Goal: Transaction & Acquisition: Purchase product/service

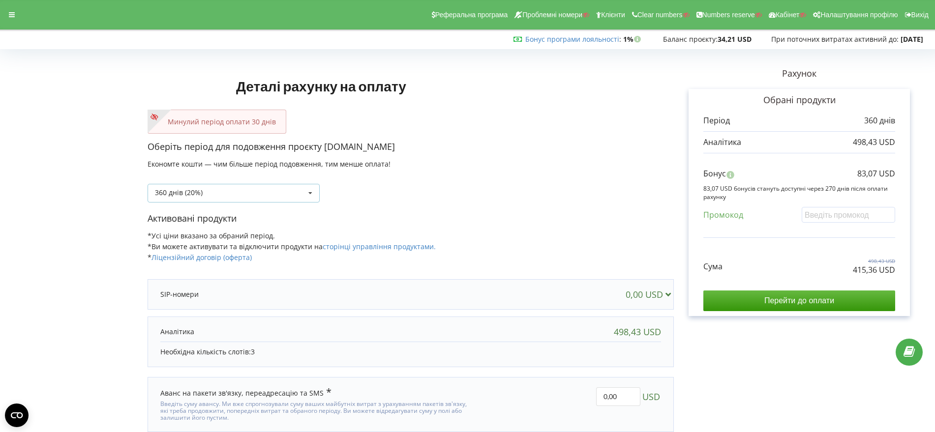
click at [310, 192] on icon at bounding box center [310, 193] width 15 height 18
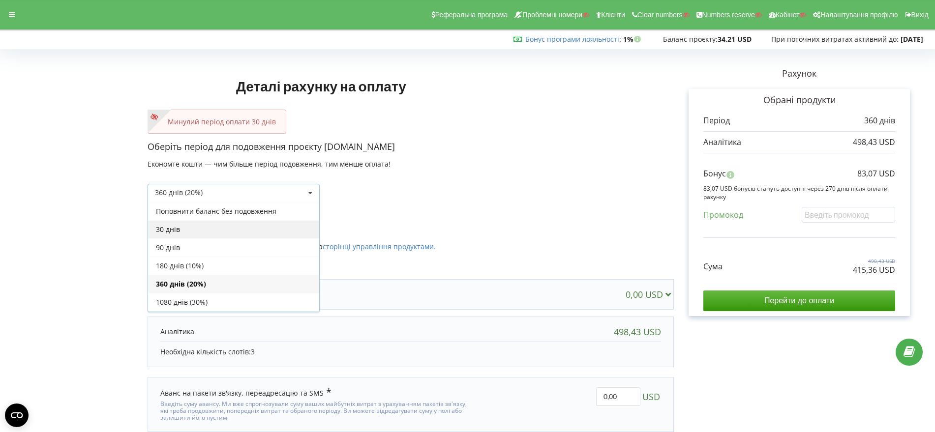
click at [264, 226] on div "30 днів" at bounding box center [233, 229] width 171 height 18
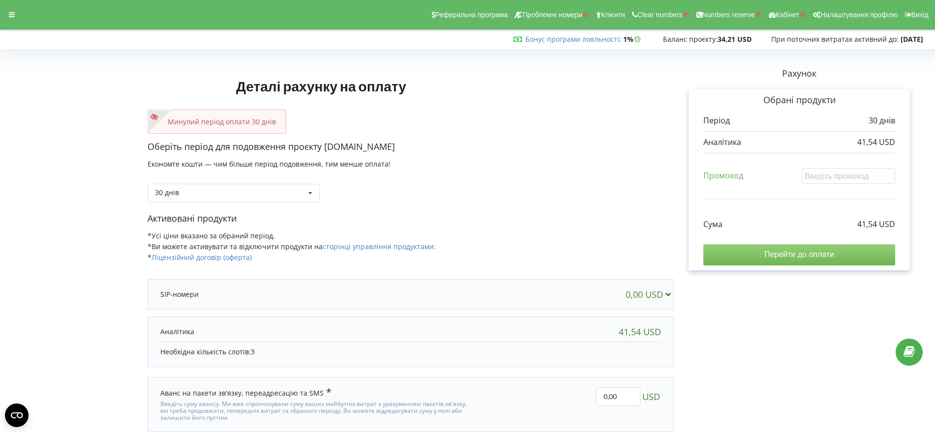
click at [790, 254] on input "Перейти до оплати" at bounding box center [799, 254] width 192 height 21
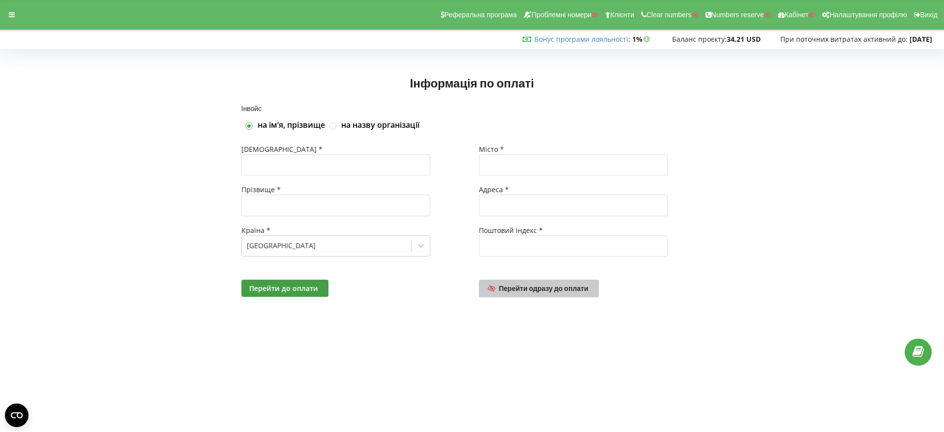
click at [543, 289] on span "Перейти одразу до оплати" at bounding box center [543, 288] width 89 height 8
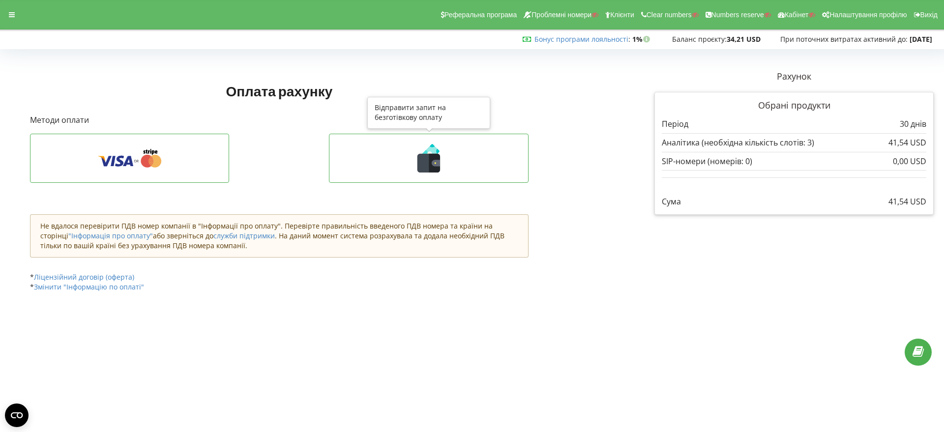
click at [433, 162] on icon at bounding box center [436, 163] width 8 height 6
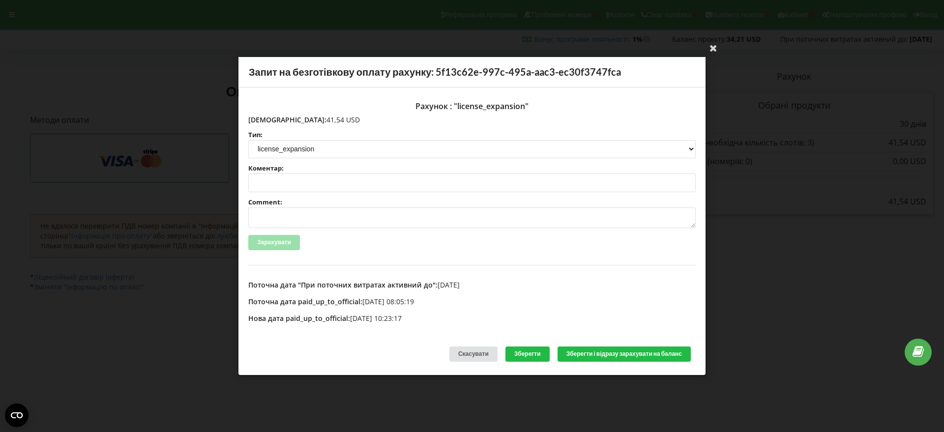
drag, startPoint x: 321, startPoint y: 118, endPoint x: 268, endPoint y: 119, distance: 52.2
click at [268, 119] on p "Сума: 41,54 USD" at bounding box center [471, 120] width 447 height 10
copy p "41,54 USD"
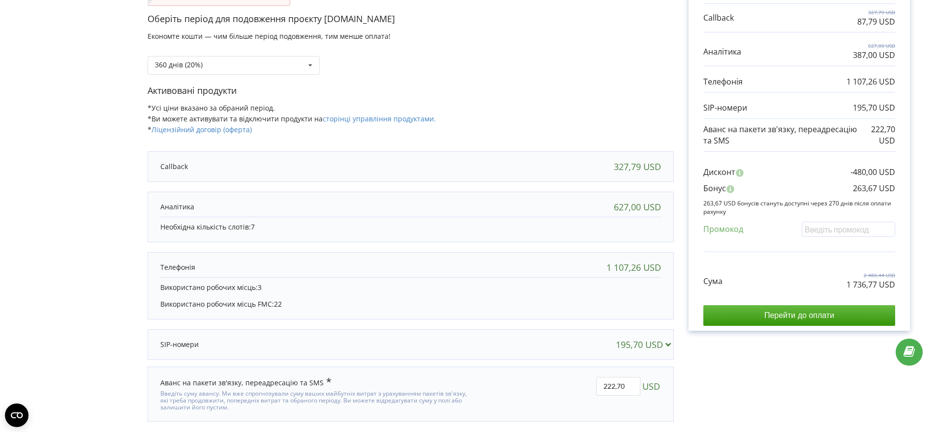
scroll to position [128, 0]
click at [780, 313] on input "Перейти до оплати" at bounding box center [799, 315] width 192 height 21
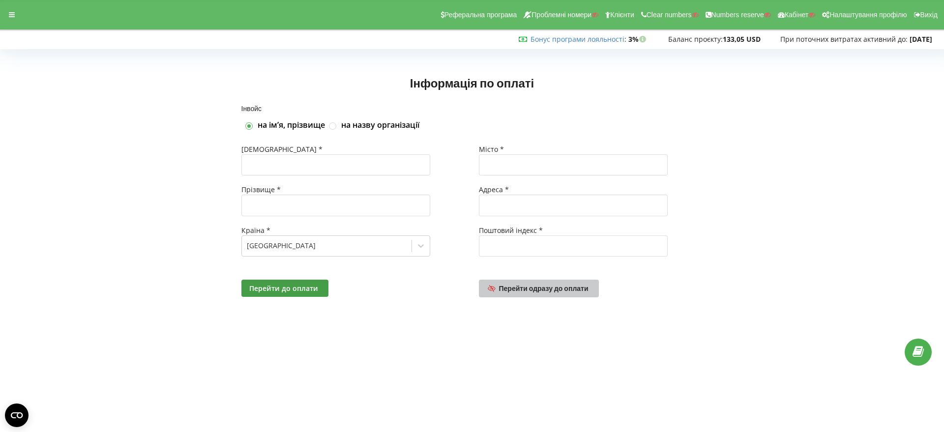
click at [545, 290] on span "Перейти одразу до оплати" at bounding box center [543, 288] width 89 height 8
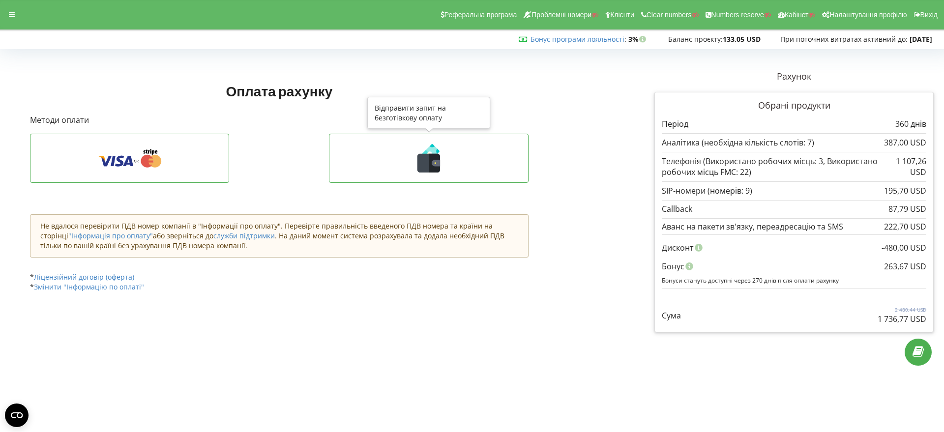
click at [457, 161] on icon at bounding box center [428, 158] width 179 height 29
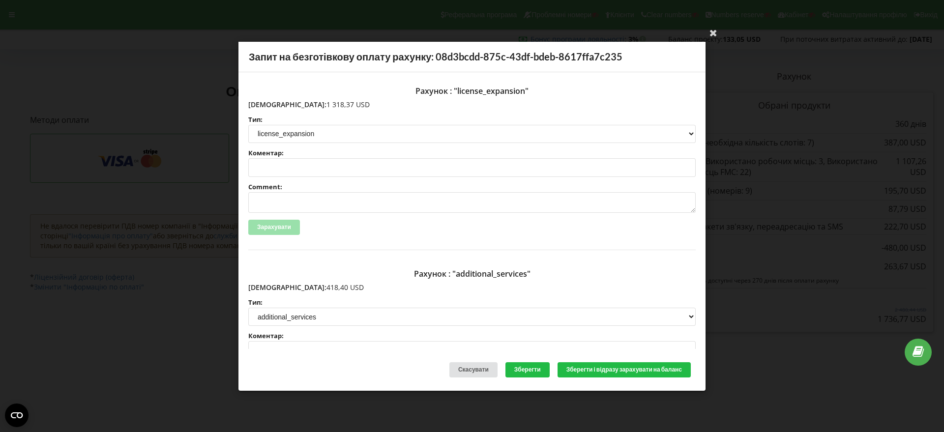
drag, startPoint x: 323, startPoint y: 102, endPoint x: 270, endPoint y: 102, distance: 52.1
click at [270, 102] on p "Сума: 1 318,37 USD" at bounding box center [471, 104] width 447 height 10
copy p "1 318,37 USD"
drag, startPoint x: 317, startPoint y: 288, endPoint x: 269, endPoint y: 288, distance: 47.7
click at [269, 288] on p "Сума: 418,40 USD" at bounding box center [471, 288] width 447 height 10
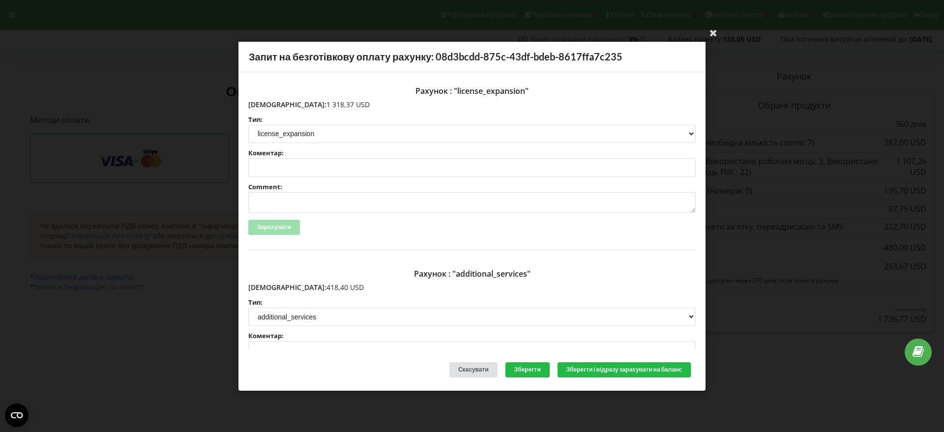
copy p "418,40 USD"
click at [711, 32] on icon at bounding box center [714, 33] width 16 height 16
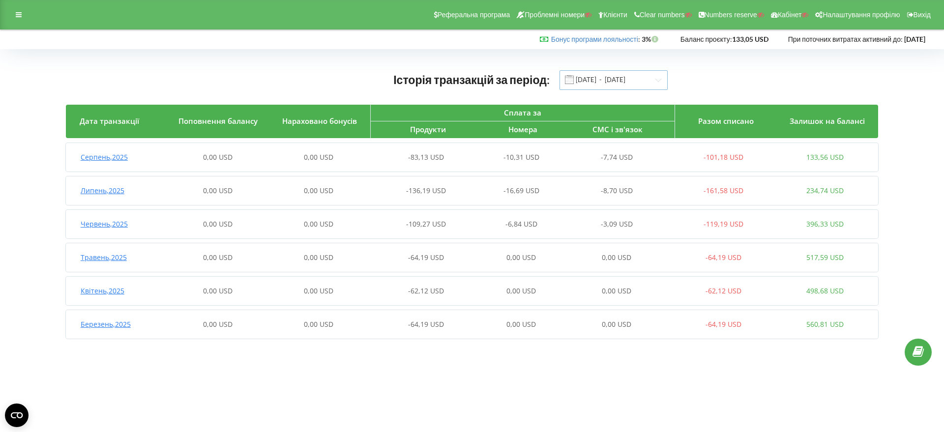
click at [606, 80] on input "01.03.2025 - 20.08.2025" at bounding box center [613, 80] width 108 height 20
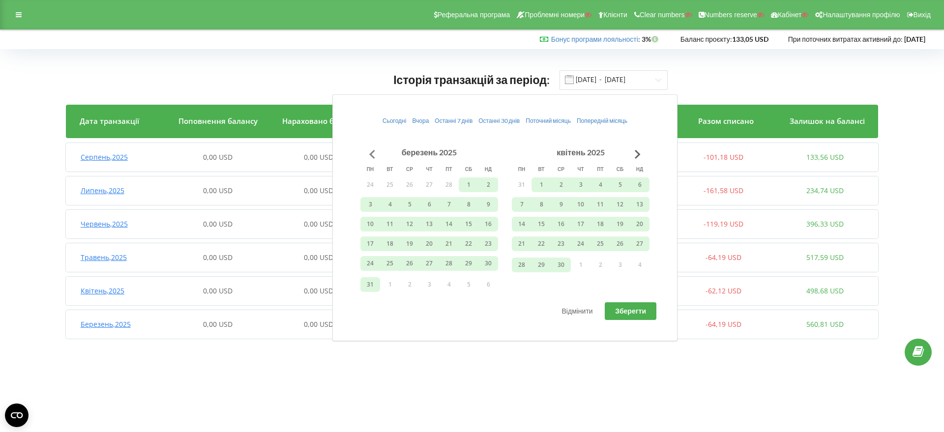
click at [371, 155] on button "Go to previous month" at bounding box center [372, 155] width 20 height 20
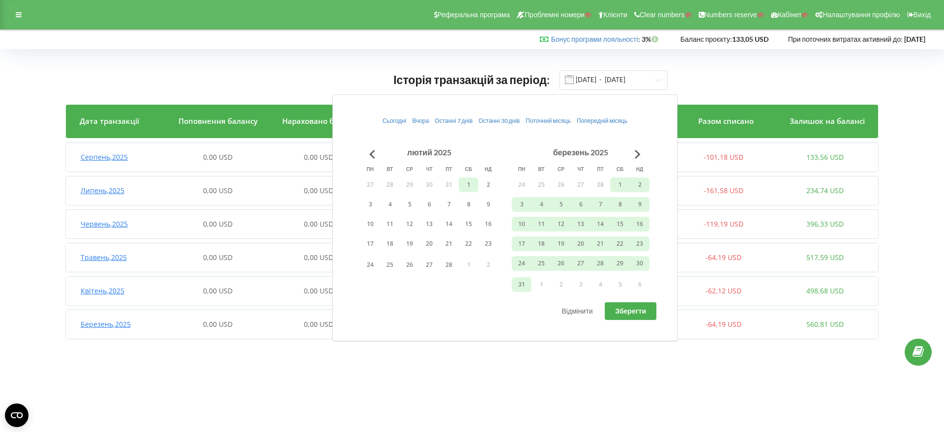
click at [468, 182] on button "1" at bounding box center [469, 184] width 20 height 15
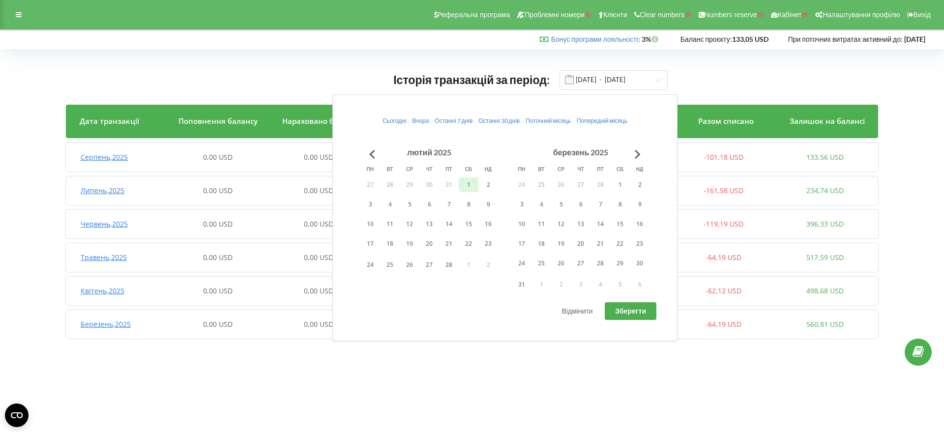
click at [515, 280] on button "31" at bounding box center [522, 284] width 20 height 15
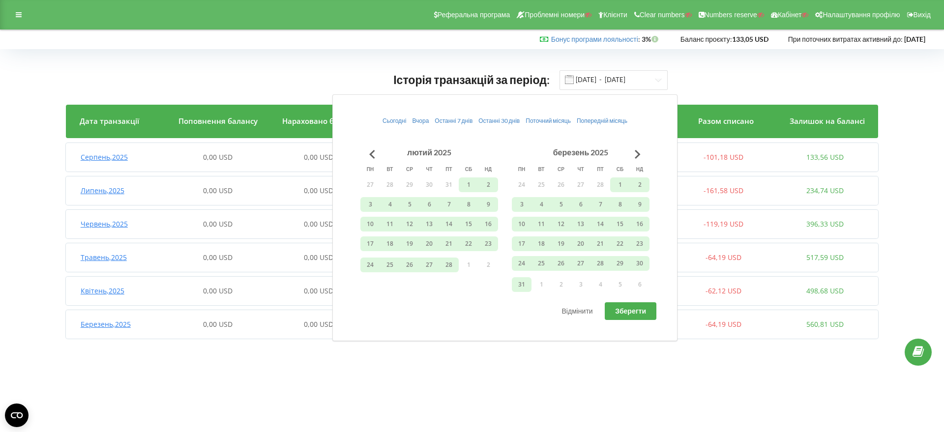
click at [625, 307] on span "Зберегти" at bounding box center [630, 311] width 31 height 8
type input "01.02.2025 - 31.03.2025"
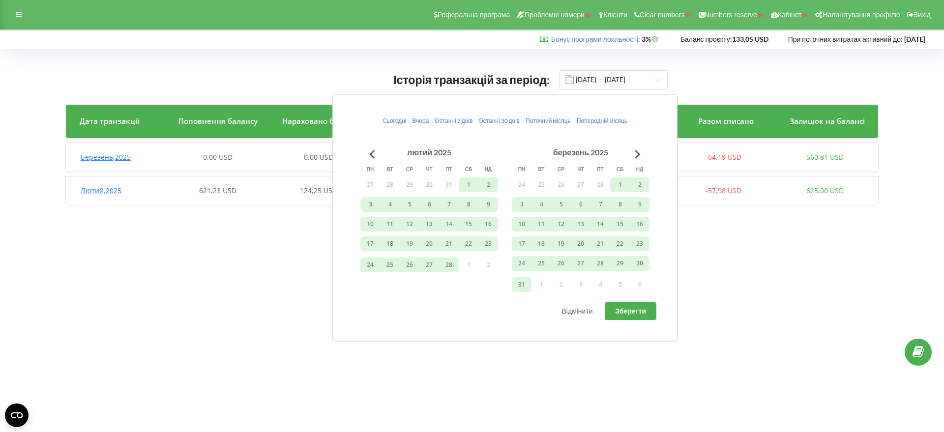
click at [103, 194] on span "Лютий , 2025" at bounding box center [101, 190] width 41 height 9
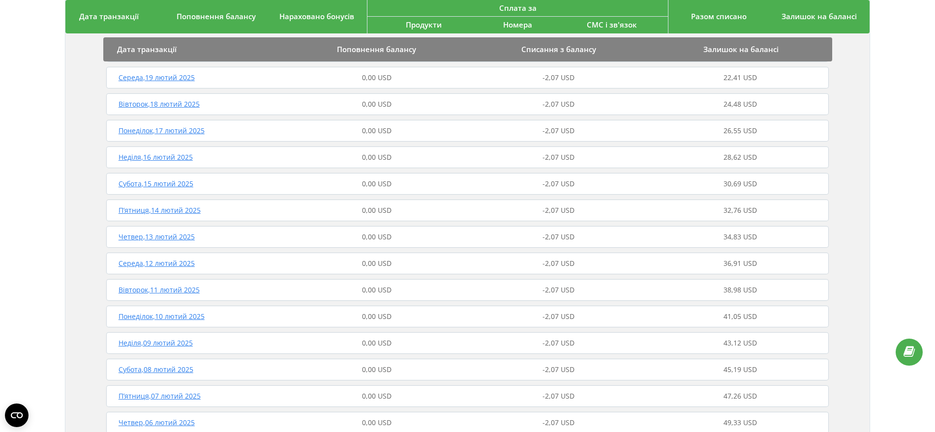
scroll to position [369, 0]
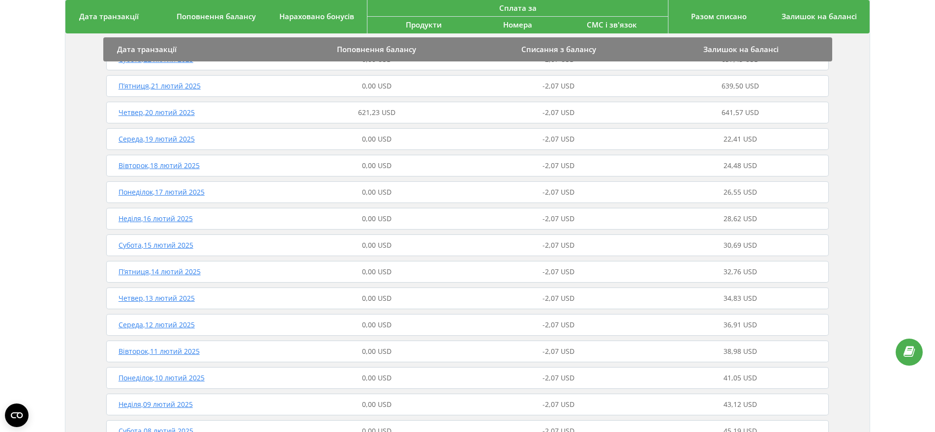
click at [174, 114] on span "Четвер , 20 лютий 2025" at bounding box center [156, 112] width 76 height 9
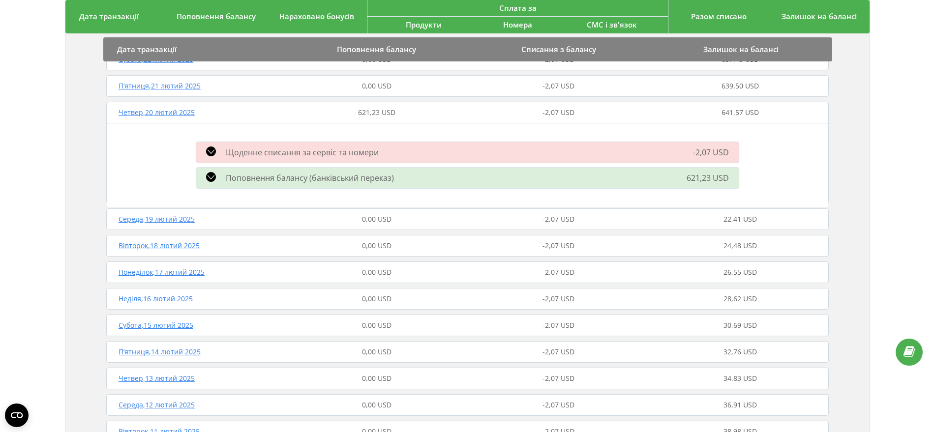
click at [210, 175] on icon at bounding box center [211, 177] width 10 height 10
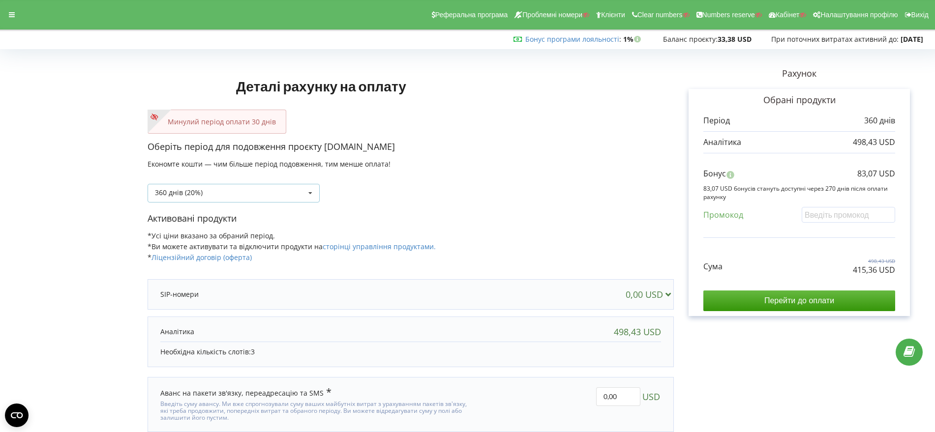
click at [310, 192] on icon at bounding box center [310, 193] width 15 height 18
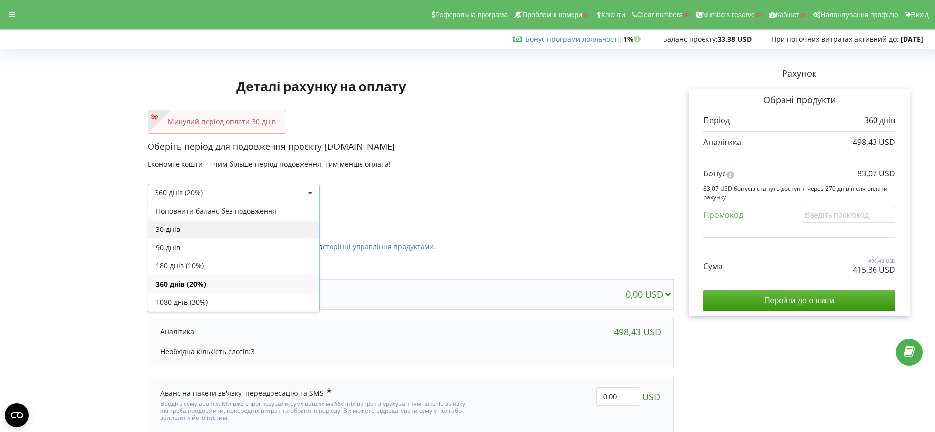
click at [283, 236] on div "30 днів" at bounding box center [233, 229] width 171 height 18
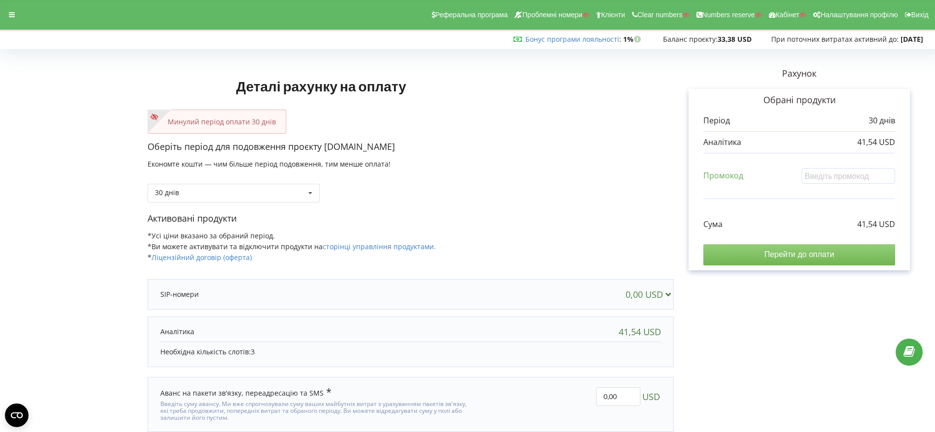
click at [816, 256] on input "Перейти до оплати" at bounding box center [799, 254] width 192 height 21
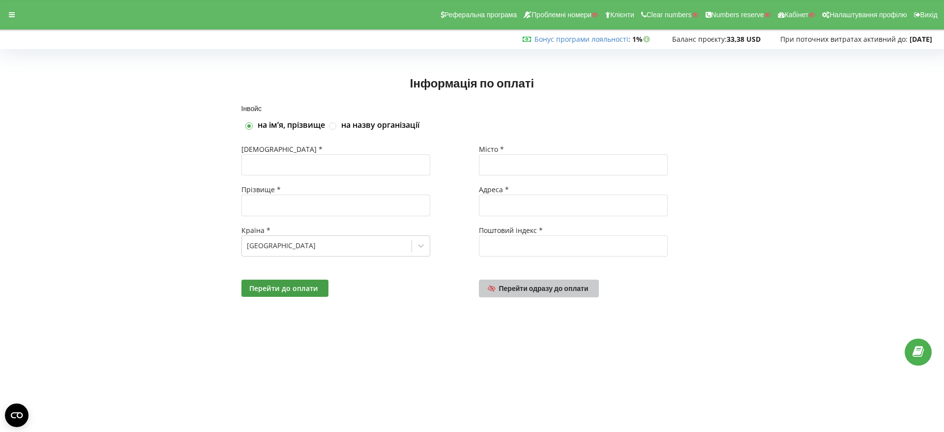
click at [559, 290] on span "Перейти одразу до оплати" at bounding box center [543, 288] width 89 height 8
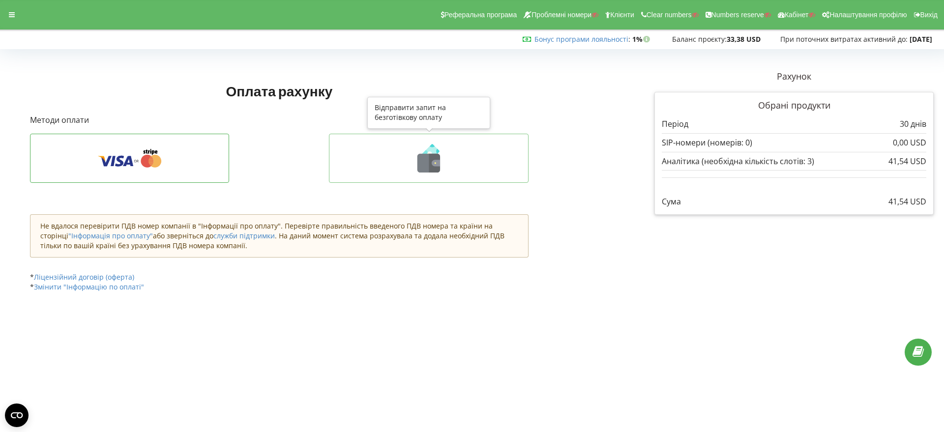
click at [436, 162] on icon at bounding box center [436, 163] width 8 height 6
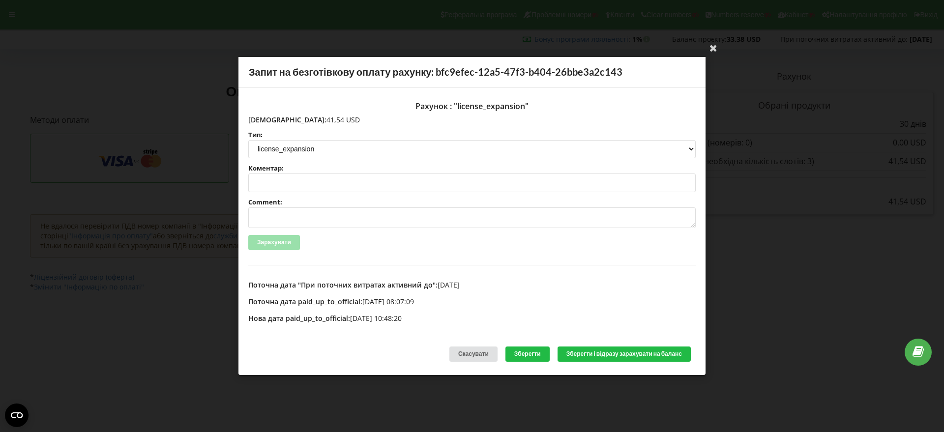
drag, startPoint x: 322, startPoint y: 121, endPoint x: 269, endPoint y: 118, distance: 53.2
click at [269, 118] on p "[DEMOGRAPHIC_DATA]: 41,54 USD" at bounding box center [471, 120] width 447 height 10
copy p "41,54 USD"
